Goal: Task Accomplishment & Management: Use online tool/utility

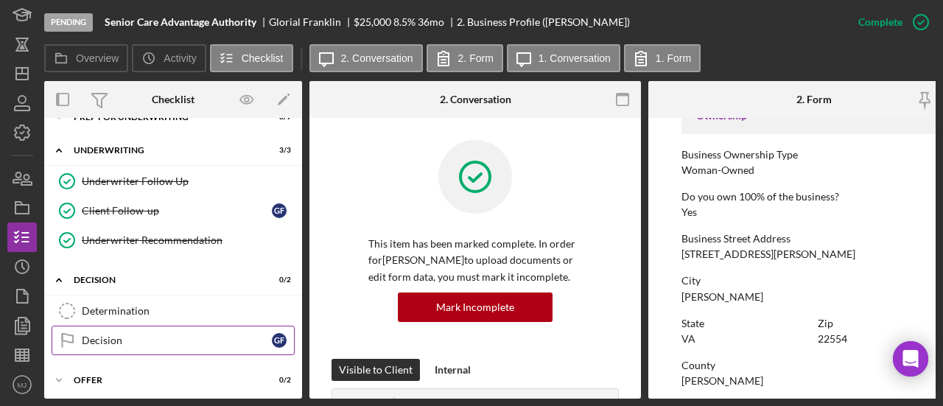
scroll to position [438, 0]
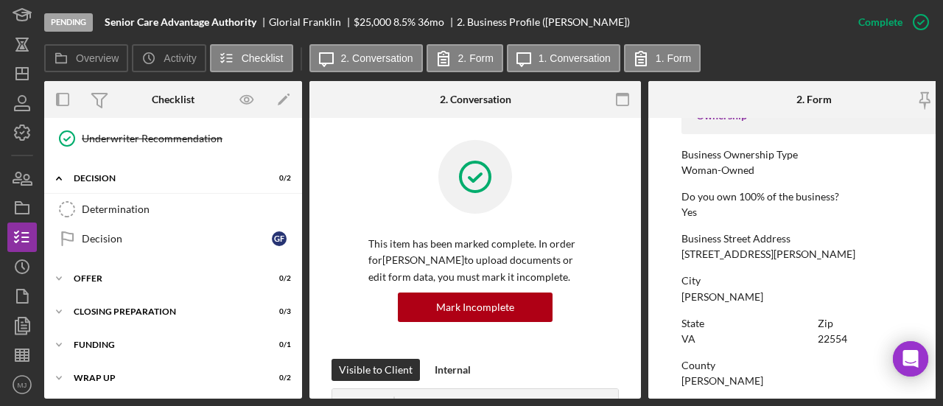
drag, startPoint x: 141, startPoint y: 206, endPoint x: 466, endPoint y: 207, distance: 325.0
click at [141, 206] on div "Determination" at bounding box center [188, 209] width 212 height 12
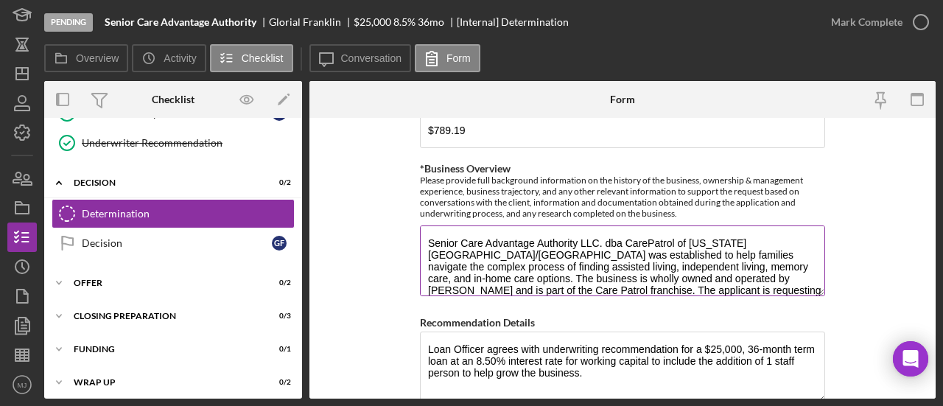
scroll to position [737, 0]
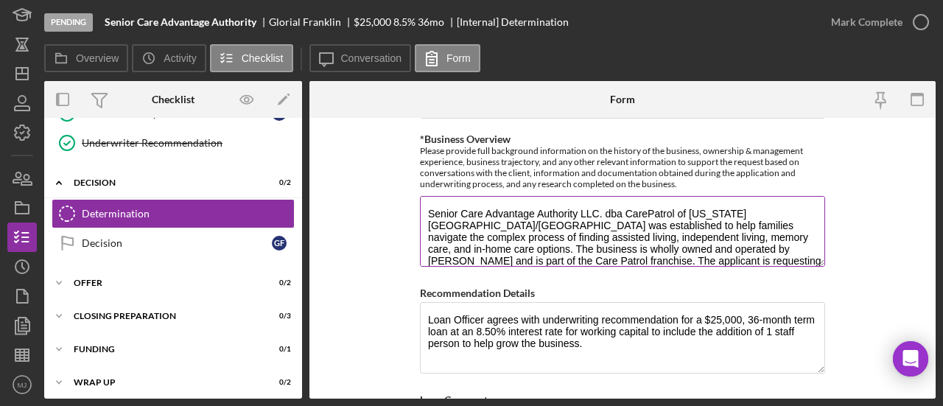
click at [523, 237] on textarea "Senior Care Advantage Authority LLC. dba CarePatrol of [US_STATE][GEOGRAPHIC_DA…" at bounding box center [622, 231] width 405 height 71
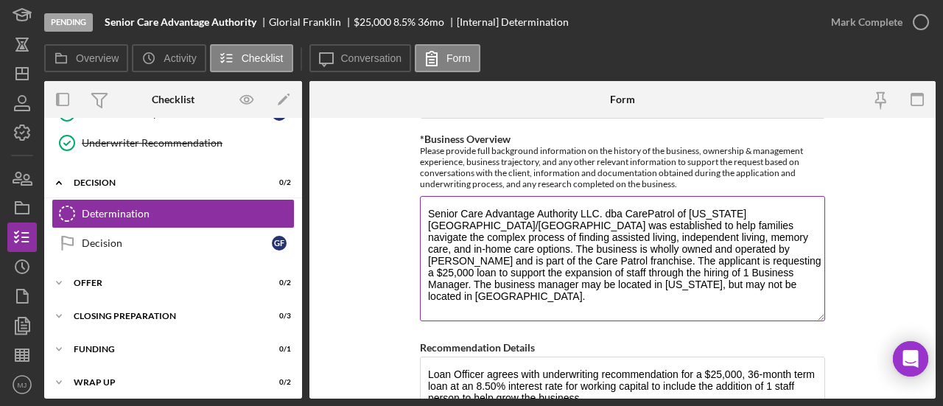
drag, startPoint x: 816, startPoint y: 257, endPoint x: 818, endPoint y: 325, distance: 67.8
click at [818, 321] on textarea "Senior Care Advantage Authority LLC. dba CarePatrol of [US_STATE][GEOGRAPHIC_DA…" at bounding box center [622, 258] width 405 height 125
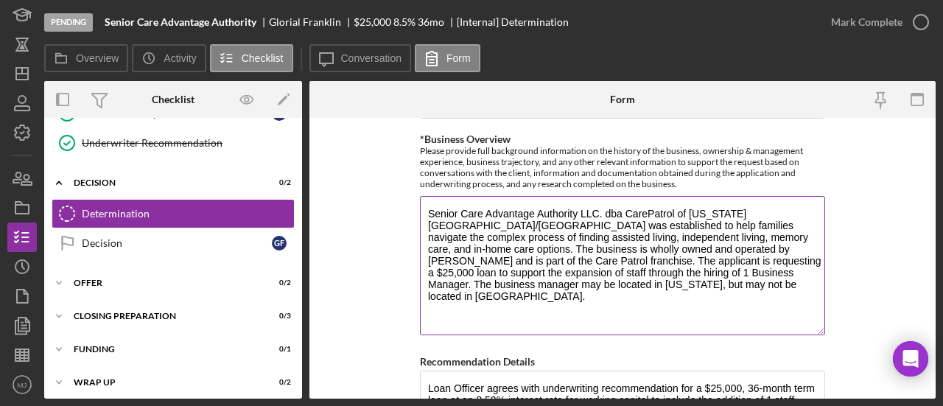
click at [651, 276] on textarea "Senior Care Advantage Authority LLC. dba CarePatrol of [US_STATE][GEOGRAPHIC_DA…" at bounding box center [622, 265] width 405 height 139
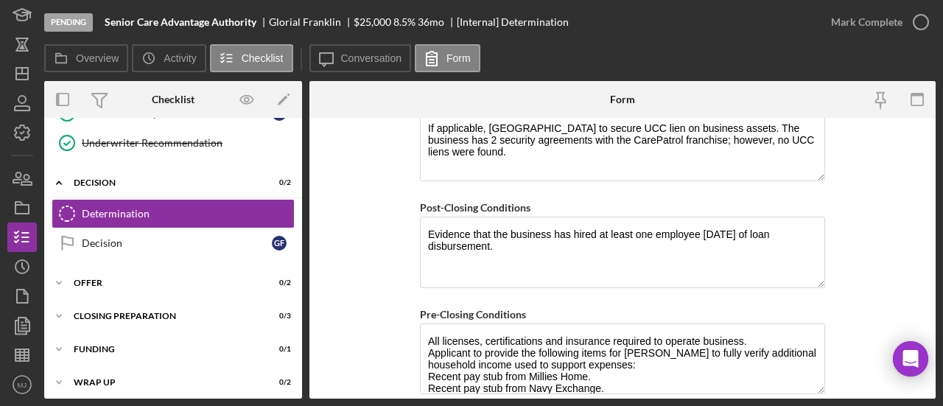
scroll to position [1357, 0]
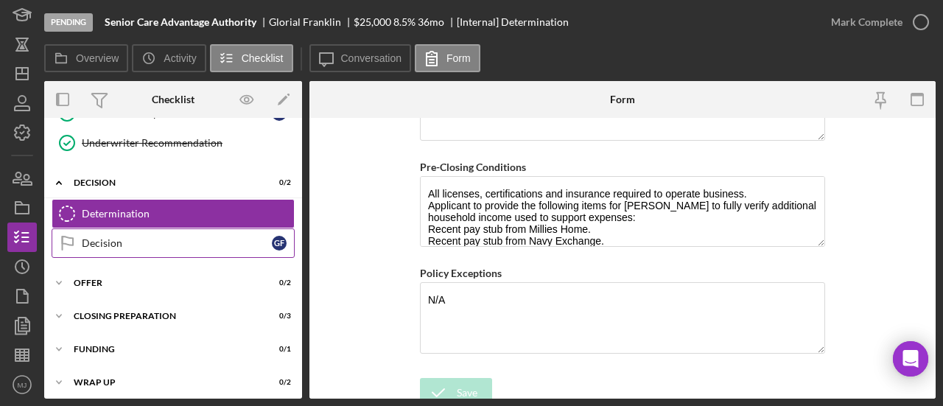
click at [141, 239] on div "Decision" at bounding box center [177, 243] width 190 height 12
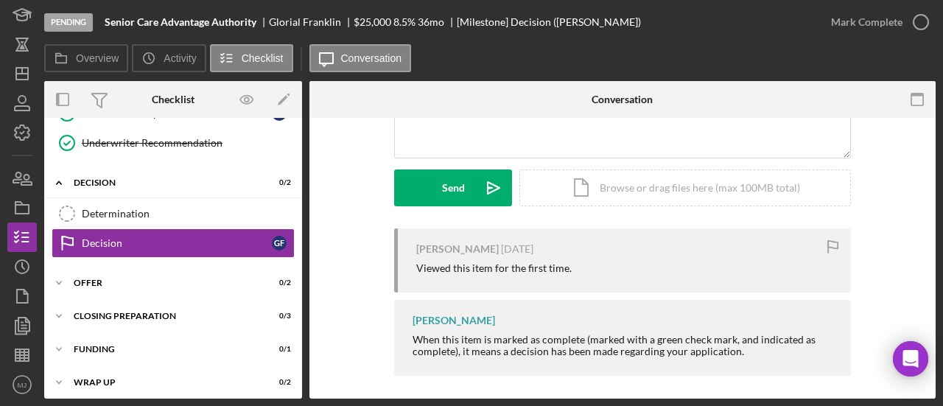
scroll to position [184, 0]
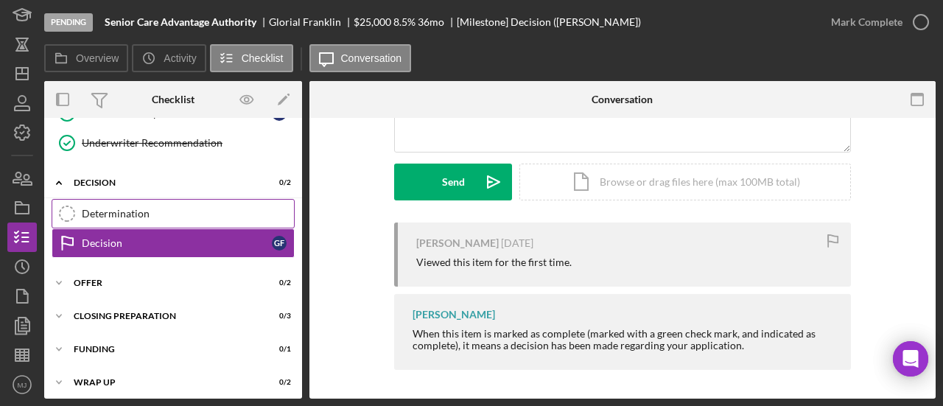
click at [186, 211] on div "Determination" at bounding box center [188, 214] width 212 height 12
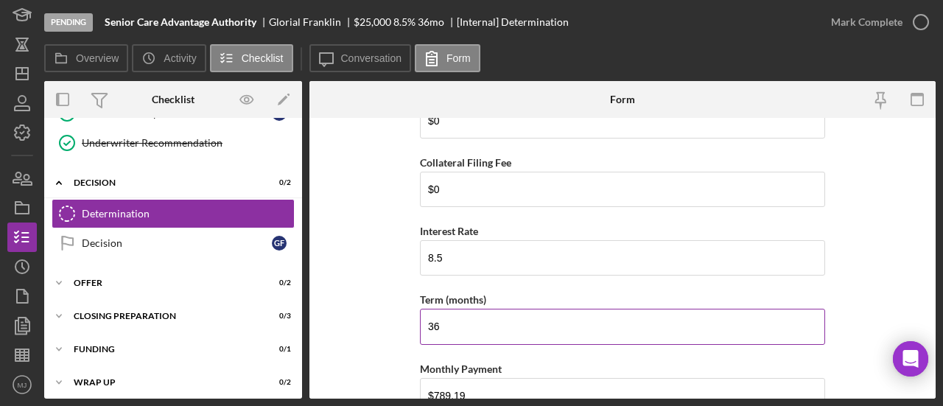
scroll to position [368, 0]
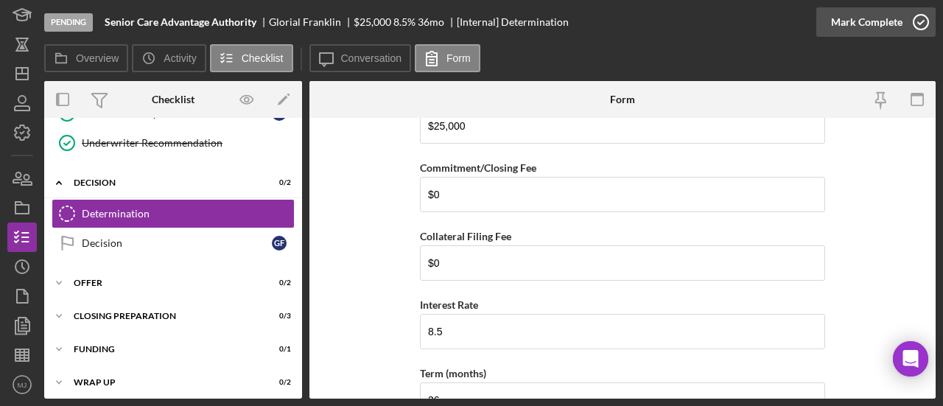
click at [865, 22] on div "Mark Complete" at bounding box center [866, 21] width 71 height 29
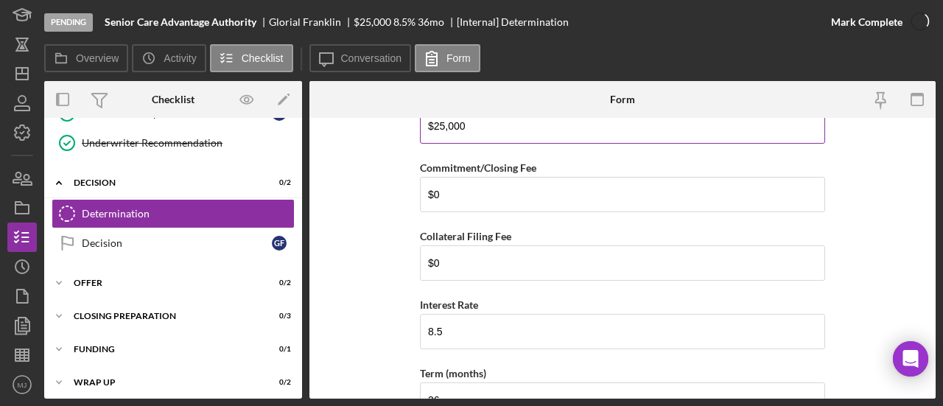
scroll to position [427, 0]
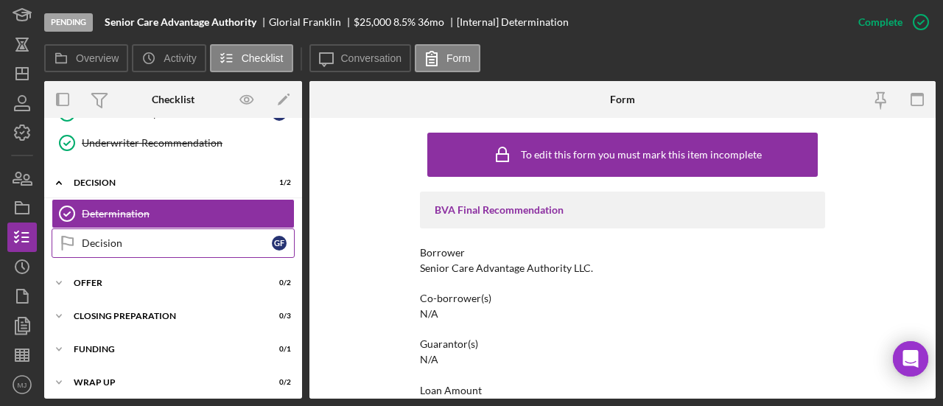
click at [141, 242] on div "Decision" at bounding box center [177, 243] width 190 height 12
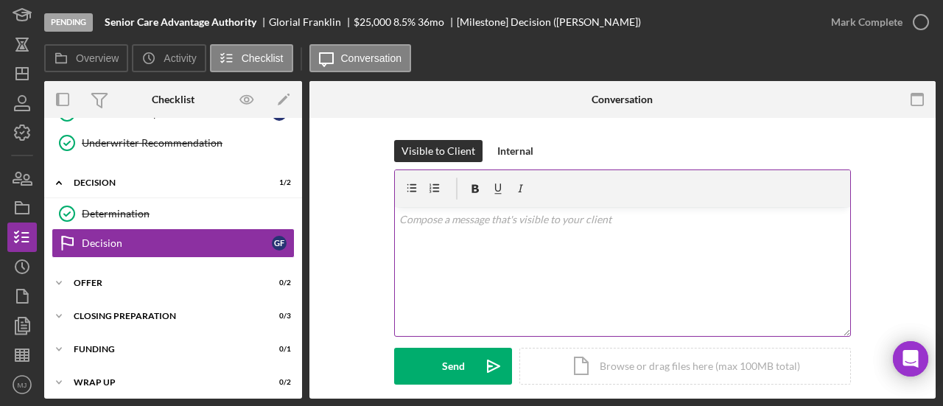
click at [553, 269] on div "v Color teal Color pink Remove color Add row above Add row below Add column bef…" at bounding box center [622, 271] width 455 height 129
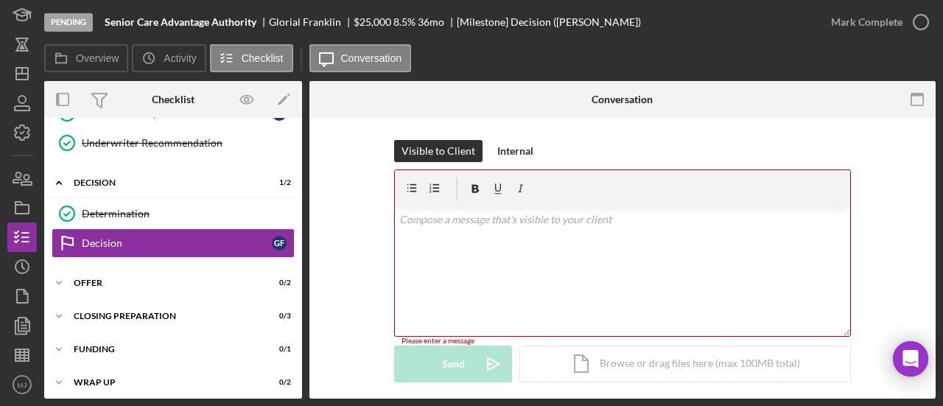
click at [360, 200] on div "Visible to Client Internal v Color teal Color pink Remove color Add row above A…" at bounding box center [623, 272] width 582 height 265
